Goal: Information Seeking & Learning: Learn about a topic

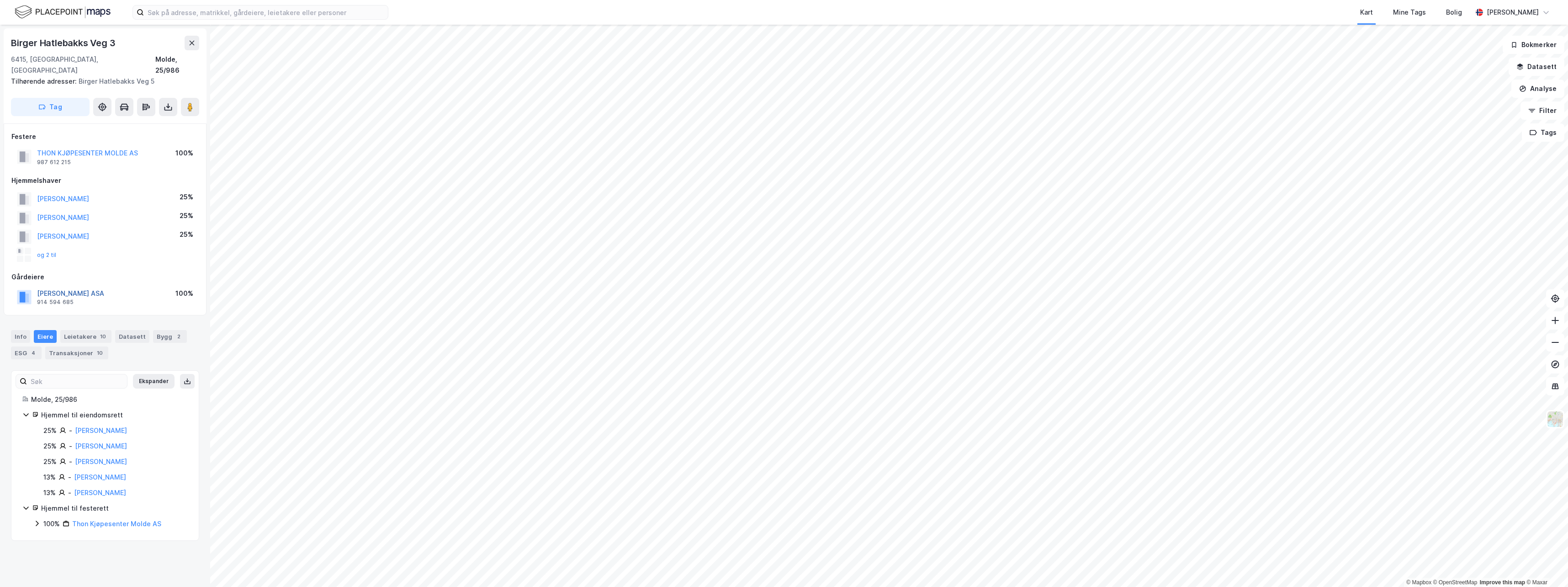
click at [0, 0] on button "[PERSON_NAME] ASA" at bounding box center [0, 0] width 0 height 0
